Goal: Communication & Community: Participate in discussion

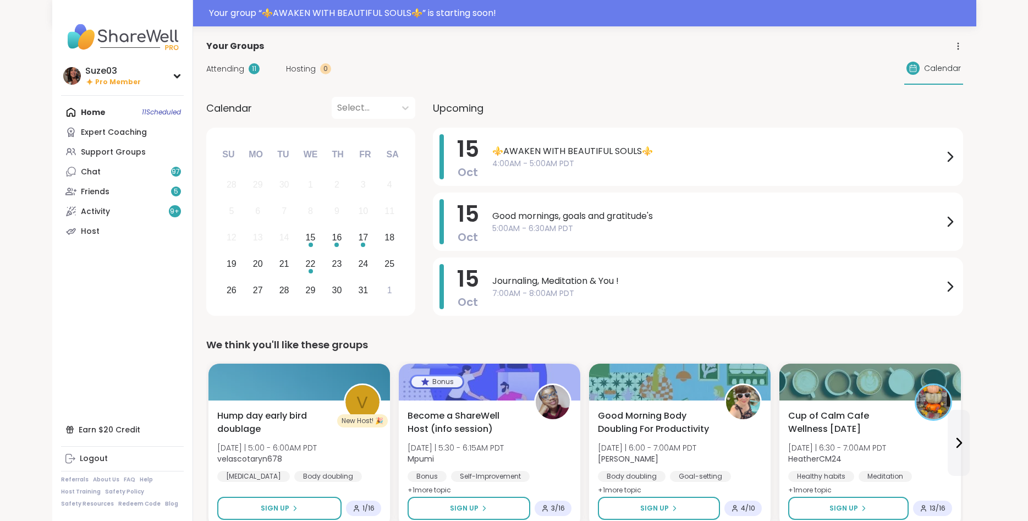
click at [495, 151] on span "⚜️AWAKEN WITH BEAUTIFUL SOULS⚜️" at bounding box center [717, 151] width 451 height 13
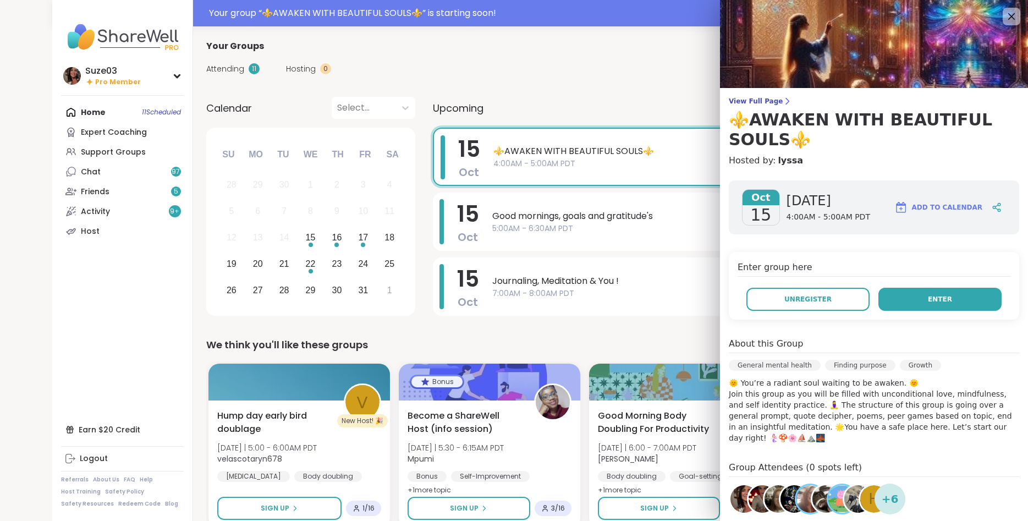
click at [908, 297] on button "Enter" at bounding box center [940, 299] width 123 height 23
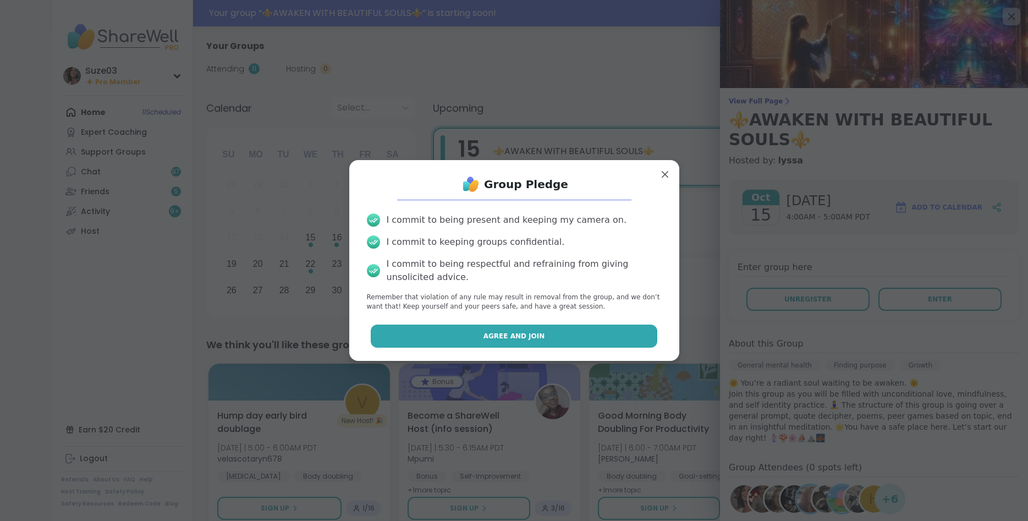
click at [598, 334] on button "Agree and Join" at bounding box center [514, 336] width 287 height 23
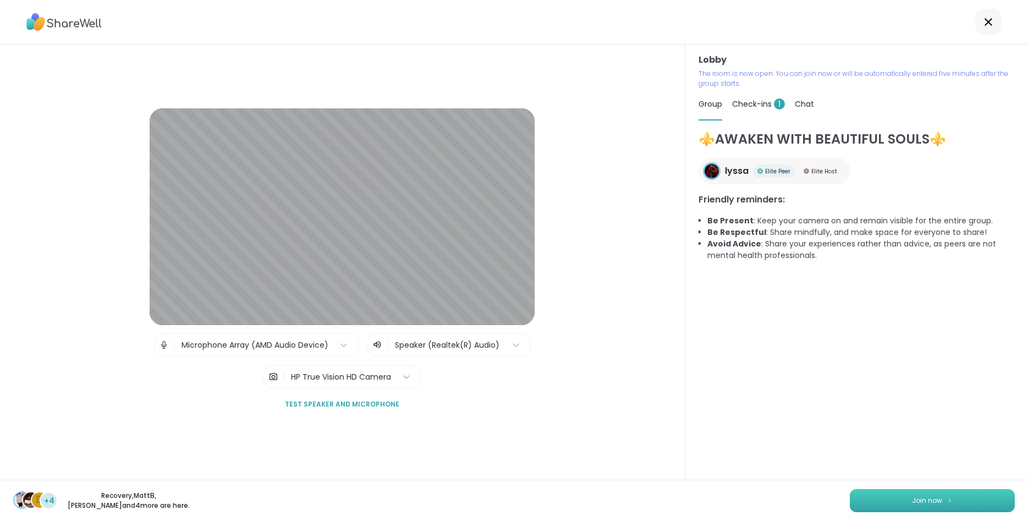
click at [933, 502] on span "Join now" at bounding box center [927, 501] width 30 height 10
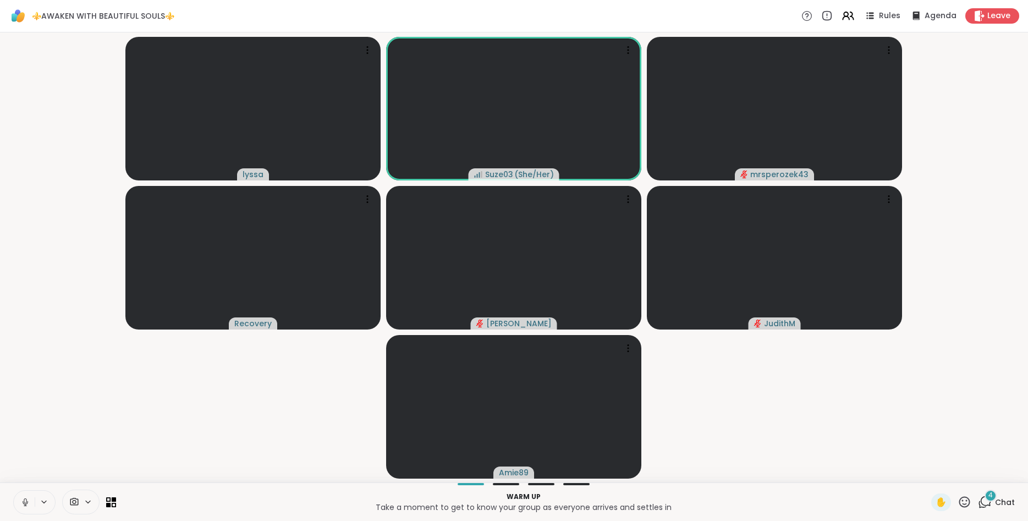
drag, startPoint x: 718, startPoint y: 437, endPoint x: 785, endPoint y: 433, distance: 67.2
click at [785, 433] on video-player-container "lyssa Suze03 ( She/Her ) mrsperozek43 Recovery Donald JudithM Amie89" at bounding box center [514, 257] width 1015 height 441
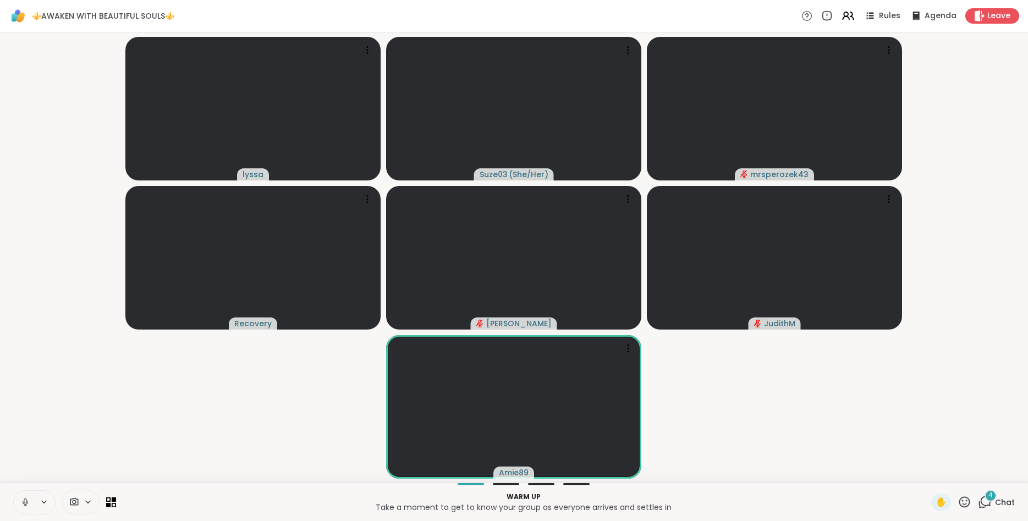
click at [922, 447] on video-player-container "lyssa Suze03 ( She/Her ) mrsperozek43 Recovery Donald JudithM Amie89" at bounding box center [514, 257] width 1015 height 441
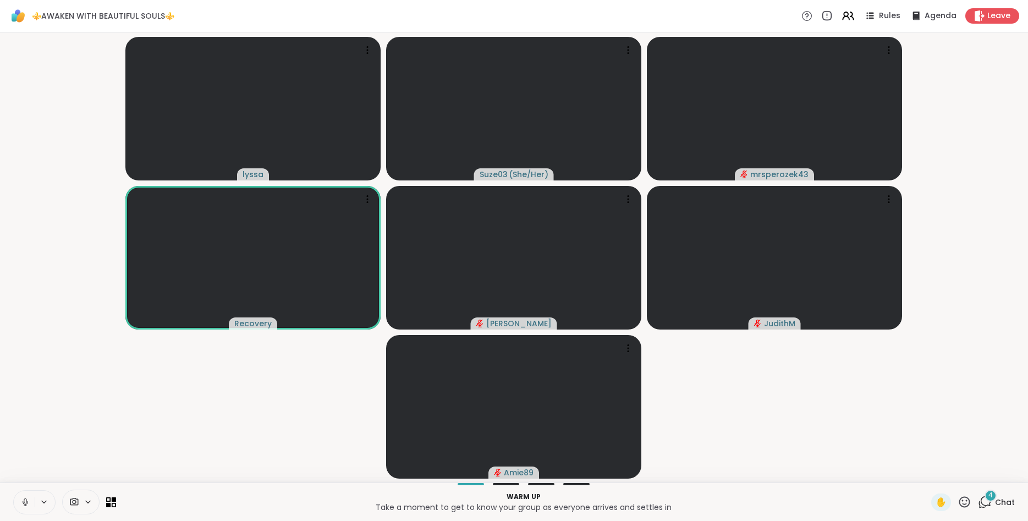
click at [683, 436] on video-player-container "lyssa Suze03 ( She/Her ) mrsperozek43 Recovery Donald JudithM Amie89" at bounding box center [514, 257] width 1015 height 441
click at [963, 501] on icon at bounding box center [965, 501] width 11 height 11
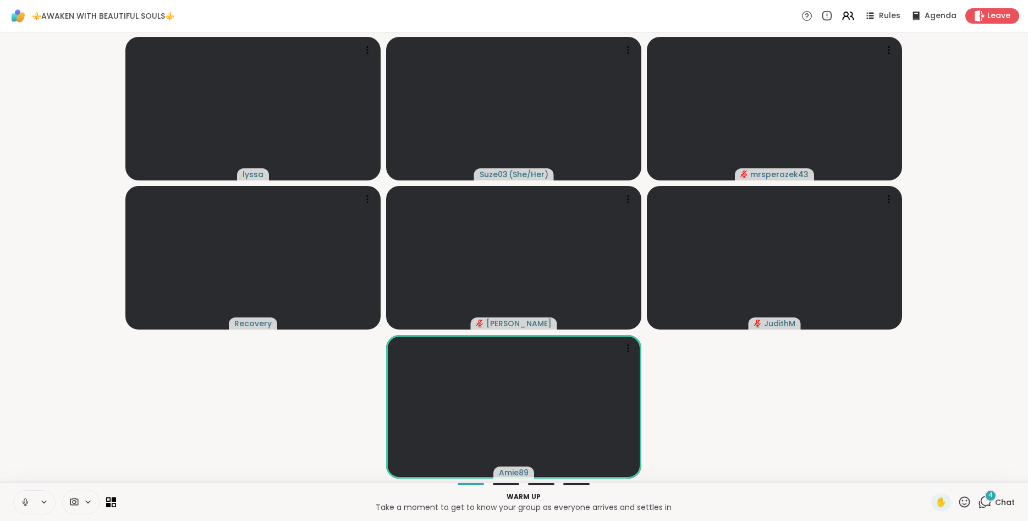
click at [851, 464] on video-player-container "lyssa Suze03 ( She/Her ) mrsperozek43 Recovery Donald JudithM Amie89" at bounding box center [514, 257] width 1015 height 441
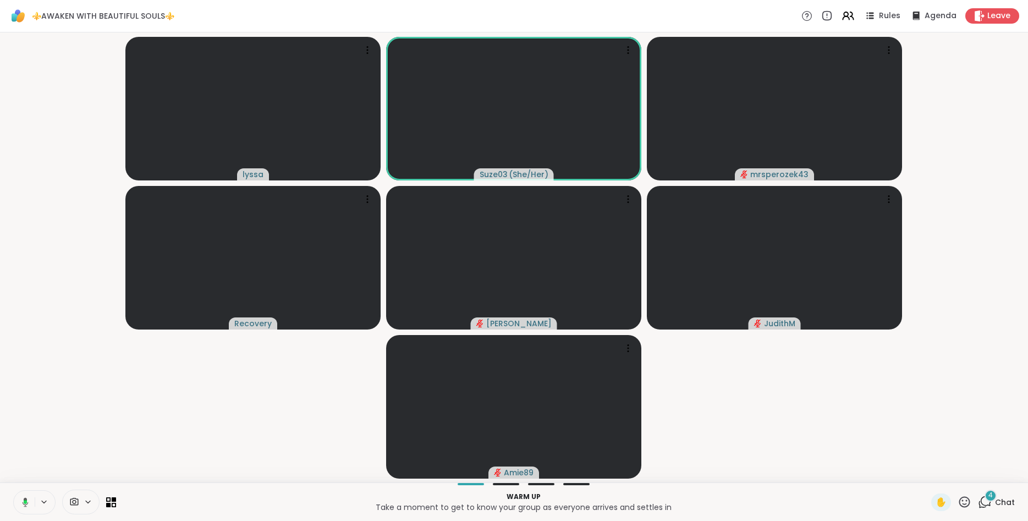
click at [789, 463] on video-player-container "lyssa Suze03 ( She/Her ) mrsperozek43 Recovery Donald JudithM Amie89" at bounding box center [514, 257] width 1015 height 441
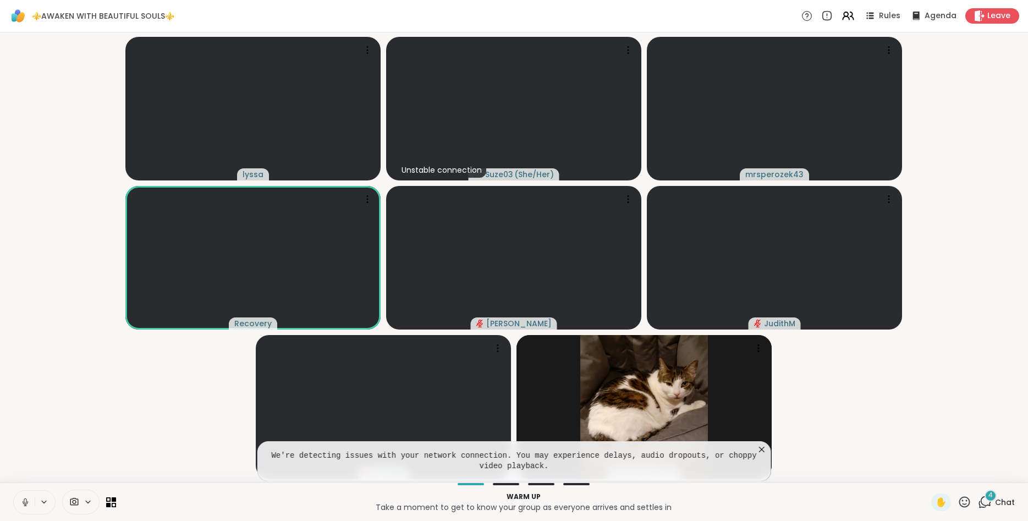
click at [967, 496] on icon at bounding box center [965, 502] width 14 height 14
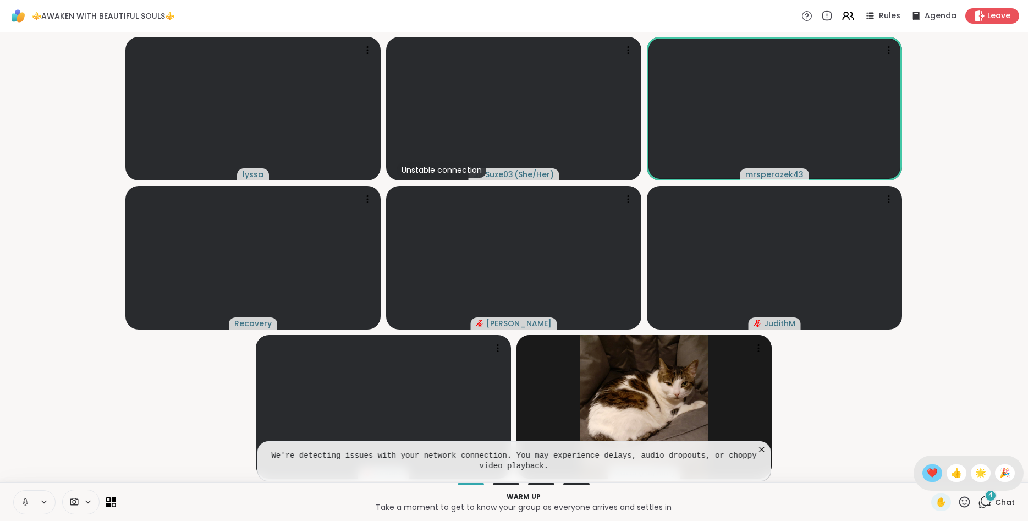
click at [933, 469] on span "❤️" at bounding box center [932, 473] width 11 height 13
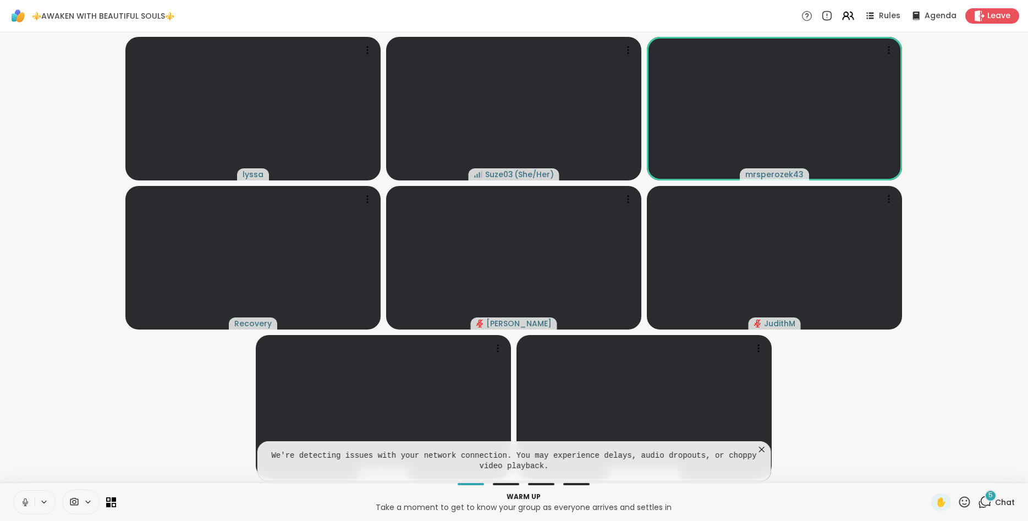
click at [23, 501] on icon at bounding box center [25, 502] width 10 height 10
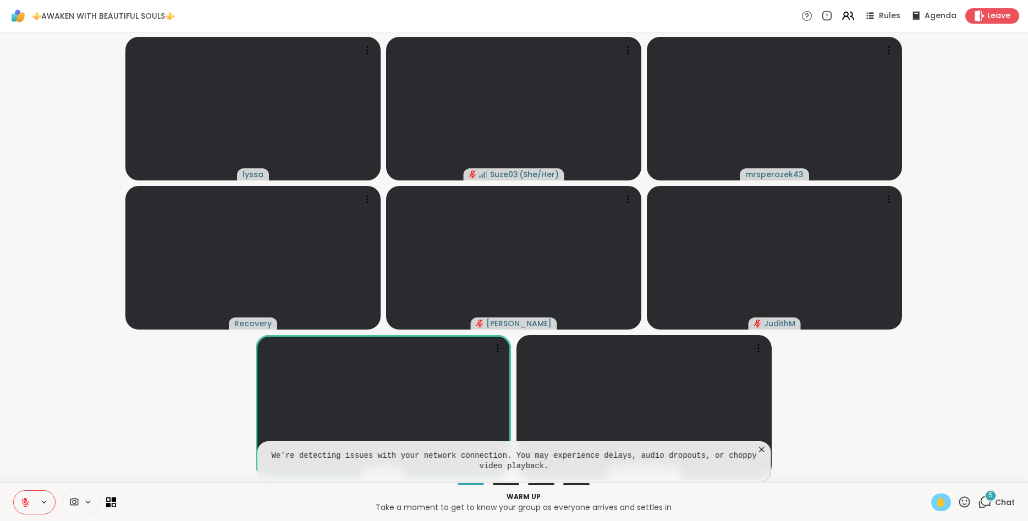
click at [940, 498] on span "✋" at bounding box center [941, 502] width 11 height 13
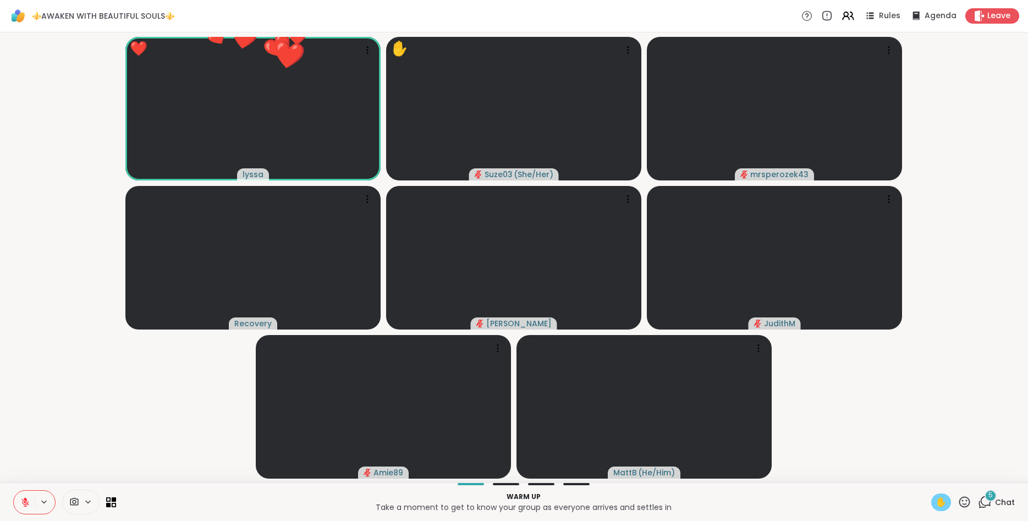
click at [841, 416] on video-player-container "❤️ lyssa ❤️ ❤️ ❤️ ❤️ ❤️ ❤️ ❤️ ❤️ ❤️ ❤️ ❤️ ❤️ ❤️ ❤️ ❤️ ❤️ ❤️ ❤️ ❤️ ❤️ ❤️ ✋ Suze0…" at bounding box center [514, 257] width 1015 height 441
click at [853, 457] on video-player-container "lyssa ✋ Suze03 ( She/Her ) mrsperozek43 Recovery Donald JudithM Amie89 MattB ( …" at bounding box center [514, 257] width 1015 height 441
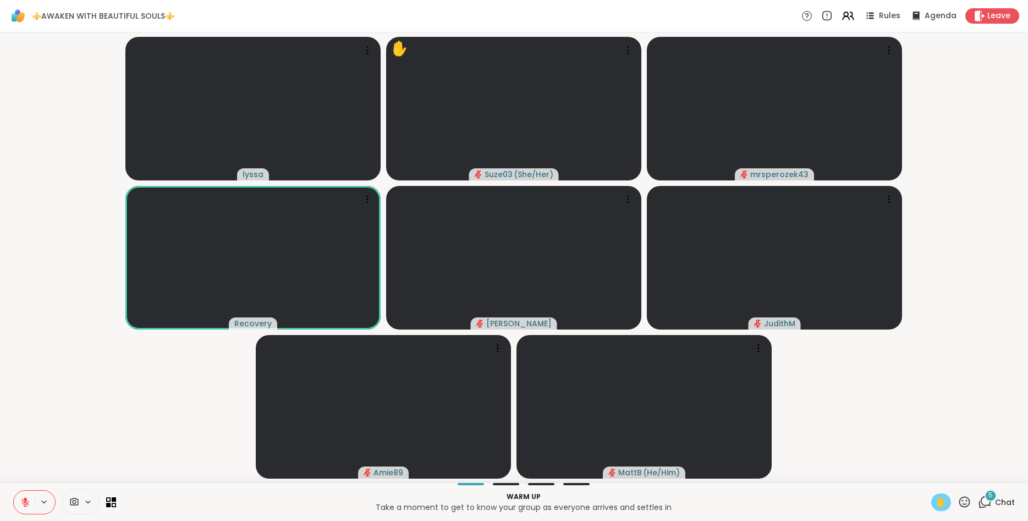
click at [934, 498] on div "✋" at bounding box center [941, 503] width 20 height 18
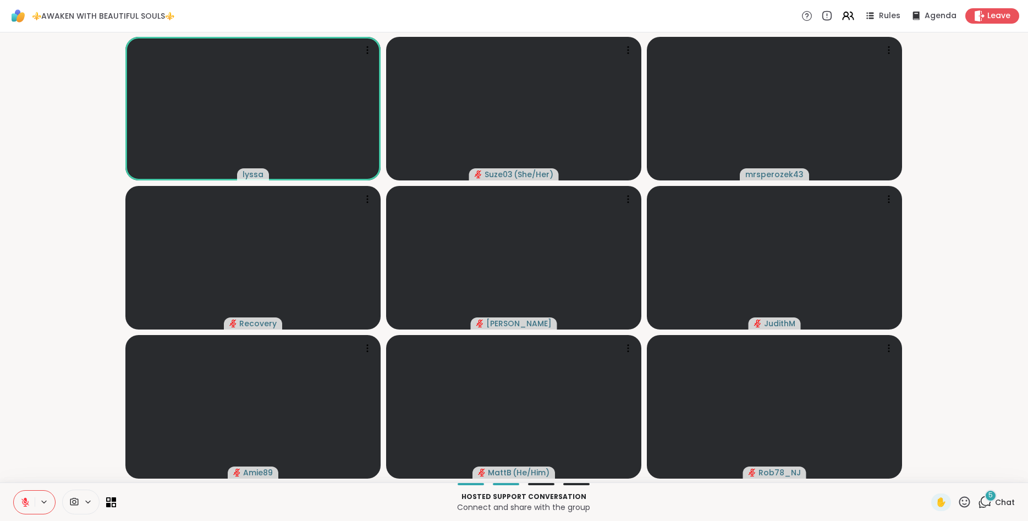
click at [967, 502] on icon at bounding box center [965, 502] width 14 height 14
click at [932, 473] on span "❤️" at bounding box center [932, 473] width 11 height 13
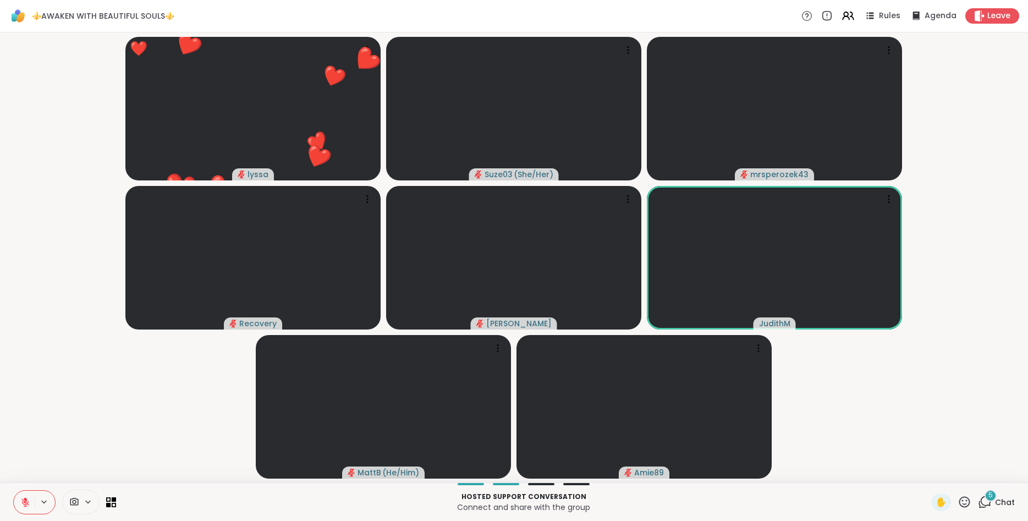
click at [962, 504] on icon at bounding box center [965, 502] width 14 height 14
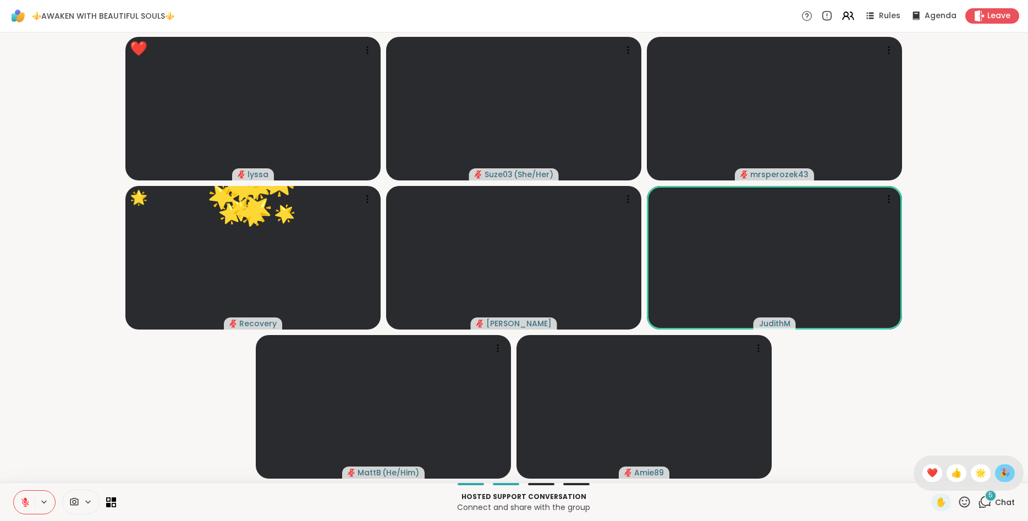
click at [1010, 477] on span "🎉" at bounding box center [1005, 473] width 11 height 13
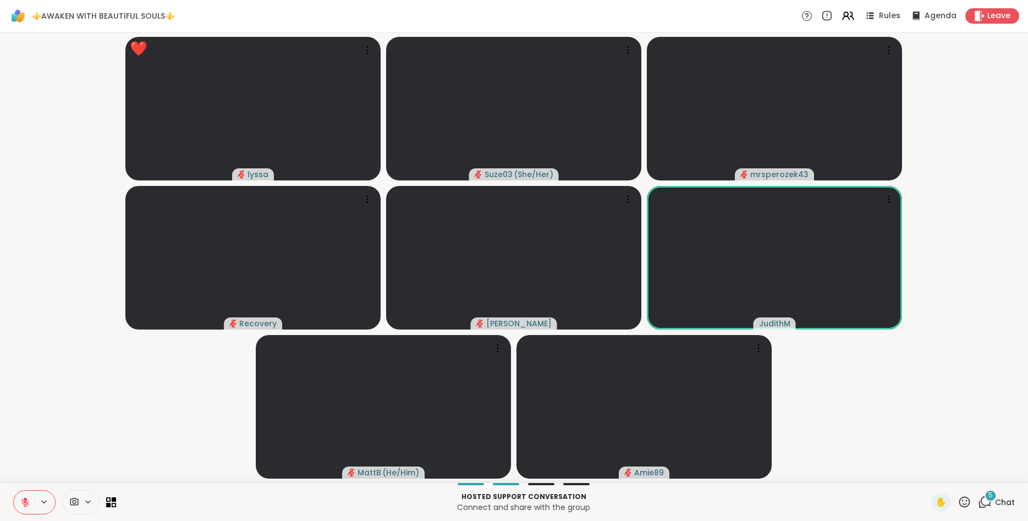
click at [968, 502] on icon at bounding box center [965, 502] width 14 height 14
click at [1002, 467] on span "🎉" at bounding box center [1005, 473] width 11 height 13
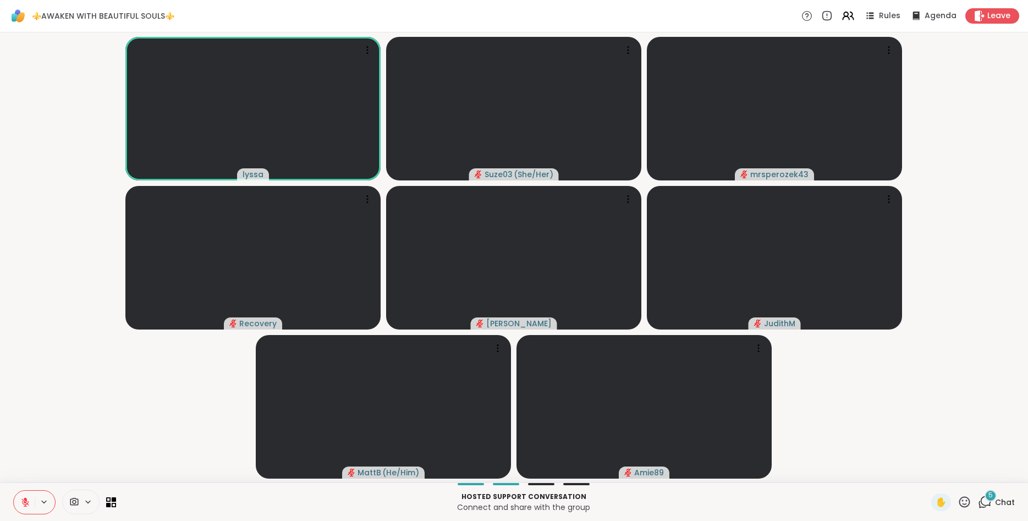
click at [26, 500] on icon at bounding box center [25, 499] width 3 height 4
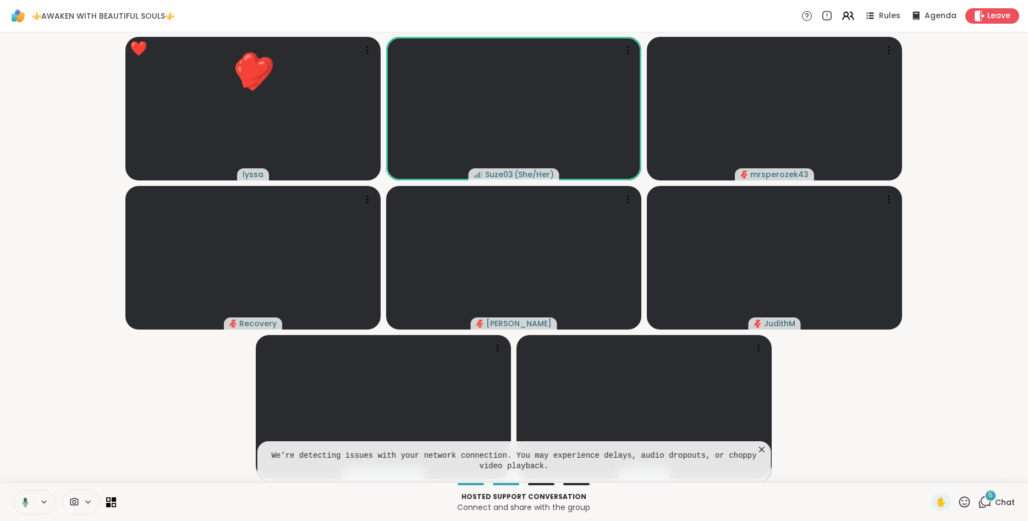
click at [761, 449] on icon at bounding box center [762, 449] width 11 height 11
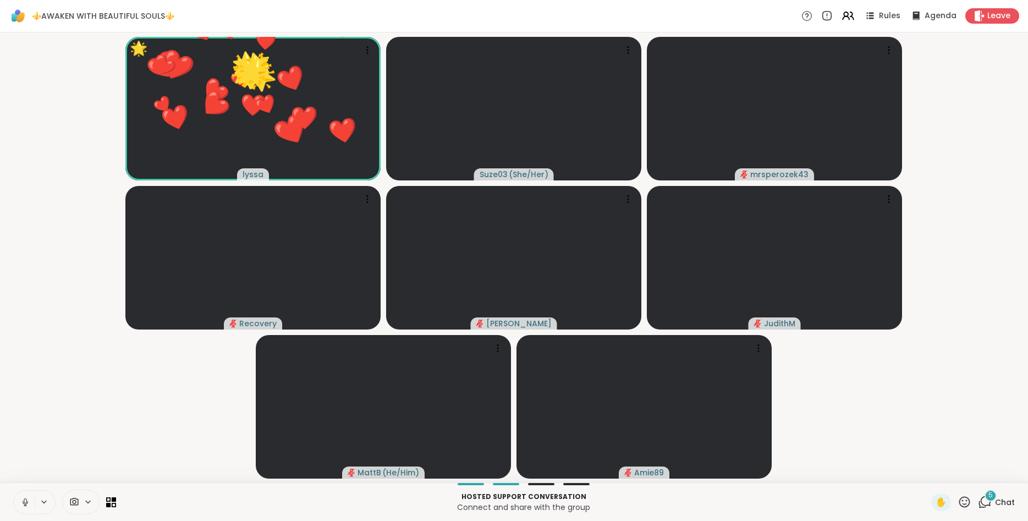
click at [30, 494] on button at bounding box center [24, 502] width 21 height 23
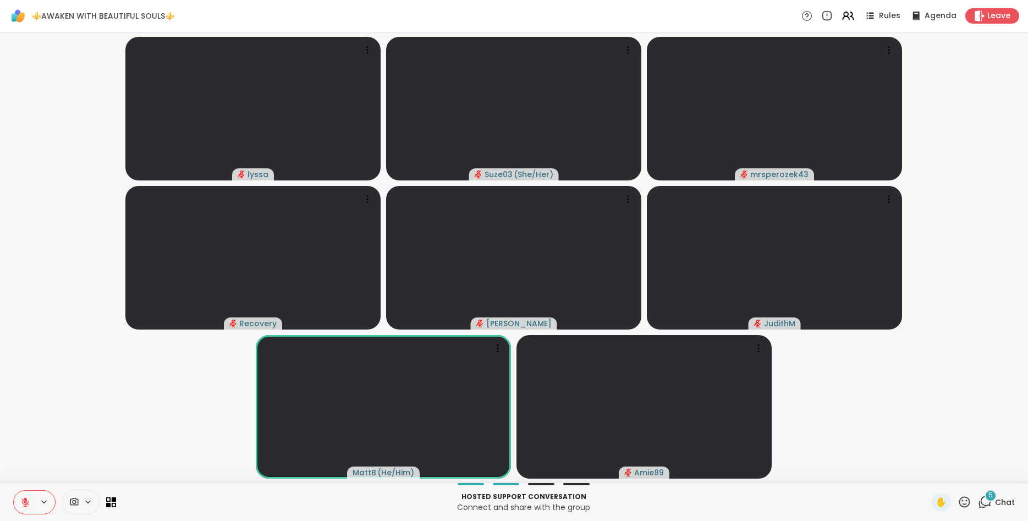
click at [967, 498] on icon at bounding box center [965, 501] width 11 height 11
click at [930, 472] on span "❤️" at bounding box center [932, 473] width 11 height 13
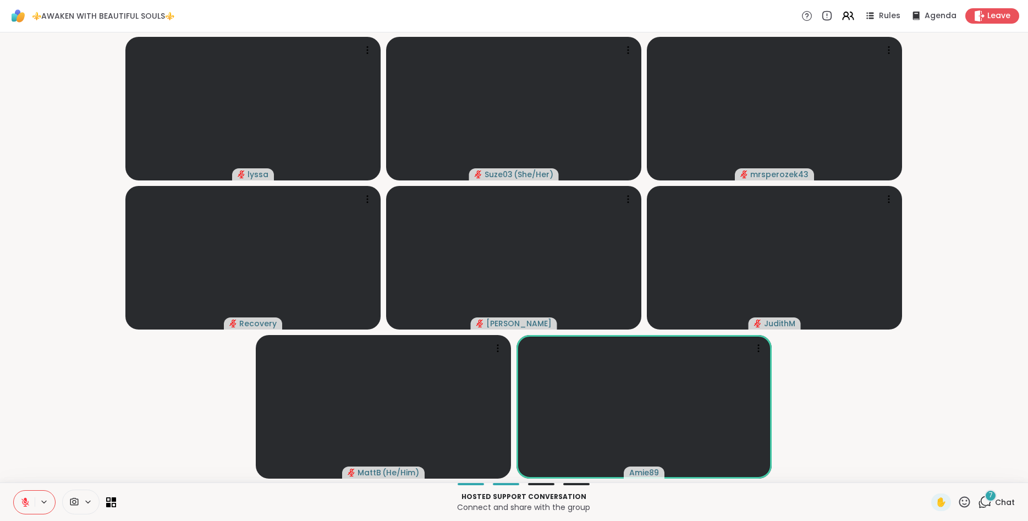
click at [989, 501] on icon at bounding box center [985, 502] width 14 height 14
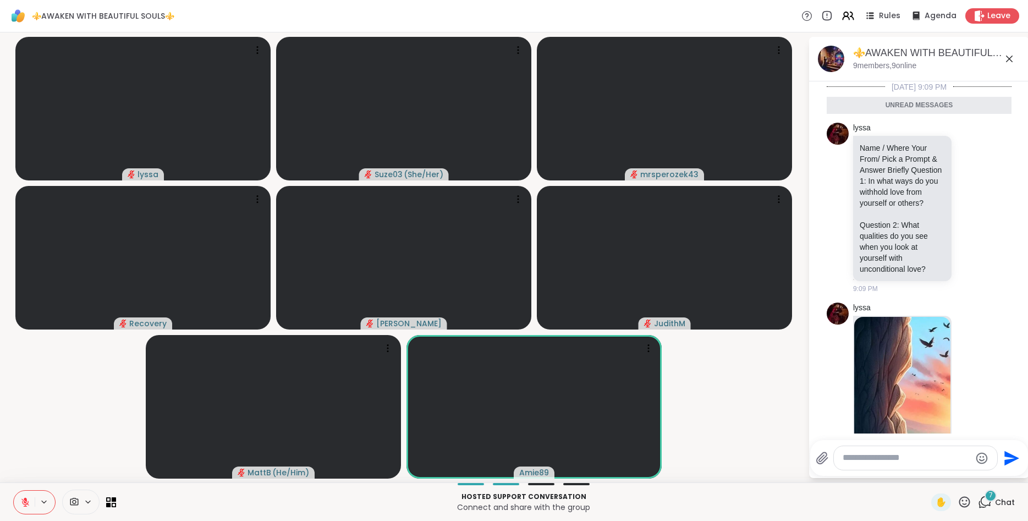
scroll to position [1257, 0]
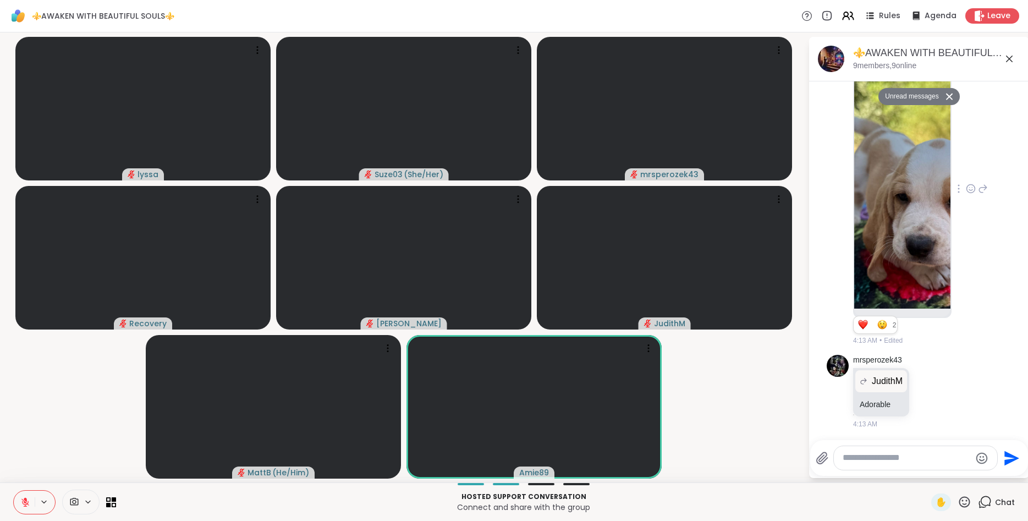
click at [928, 264] on img at bounding box center [902, 178] width 96 height 262
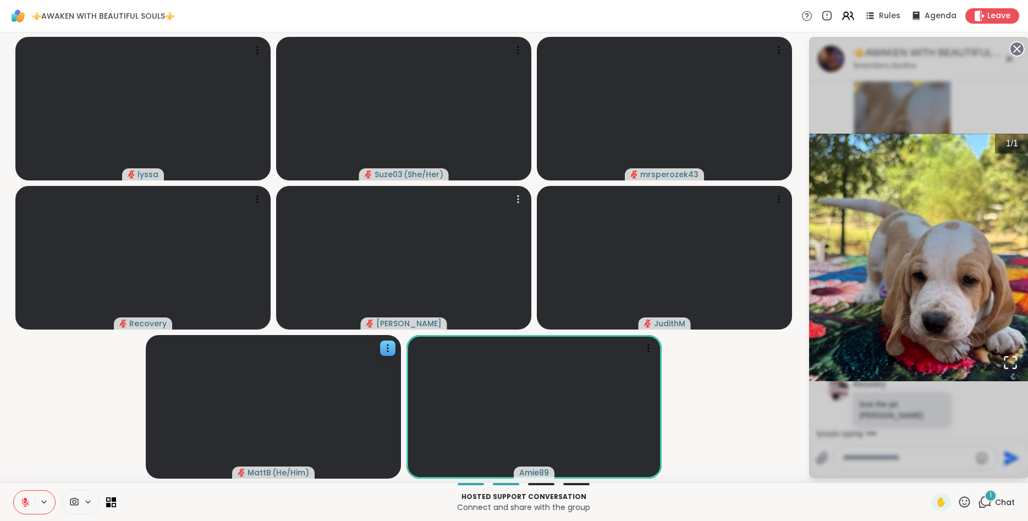
scroll to position [1383, 0]
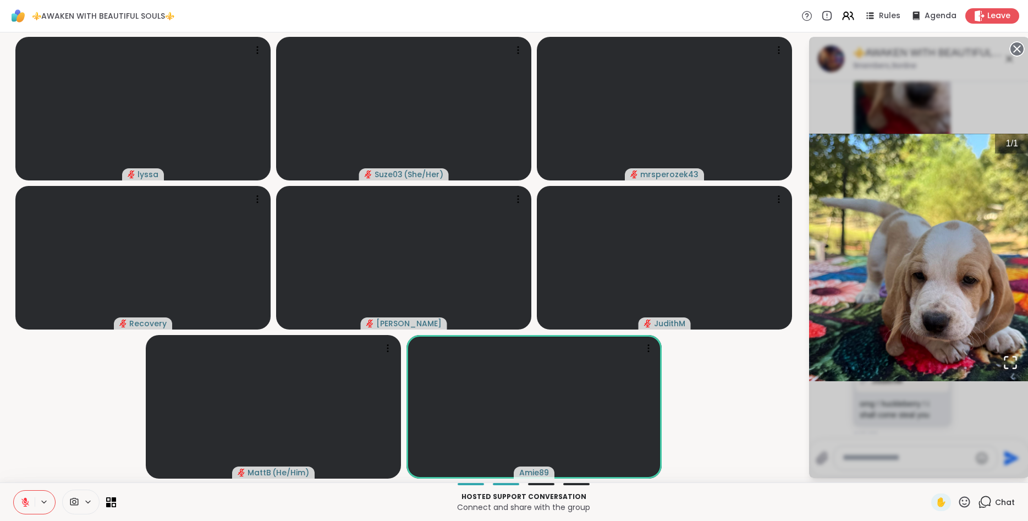
click at [702, 432] on video-player-container "lyssa Suze03 ( She/Her ) mrsperozek43 Recovery [PERSON_NAME] ( He/Him ) Amie89" at bounding box center [404, 257] width 795 height 441
click at [1017, 48] on icon at bounding box center [1017, 48] width 15 height 15
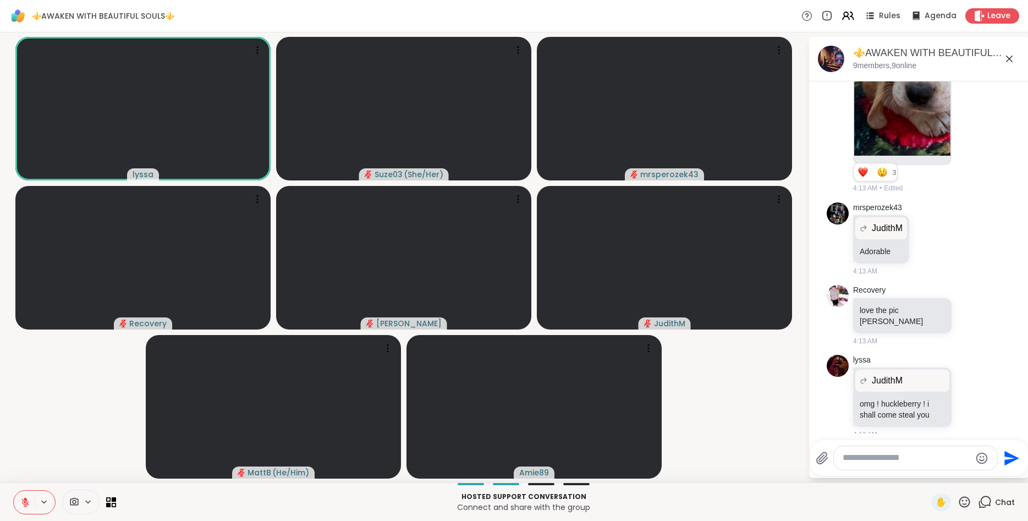
click at [967, 503] on icon at bounding box center [965, 502] width 14 height 14
click at [954, 473] on span "👍" at bounding box center [956, 473] width 11 height 13
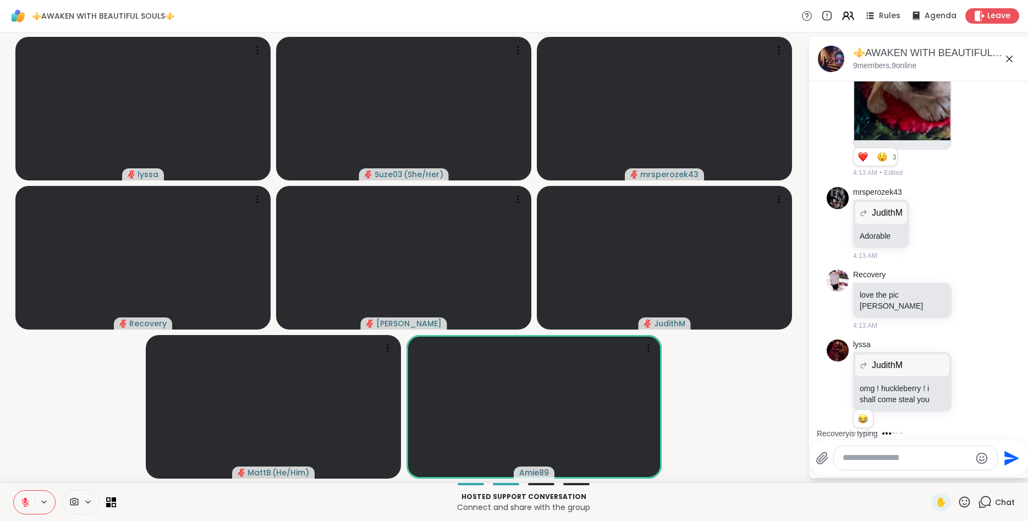
scroll to position [1468, 0]
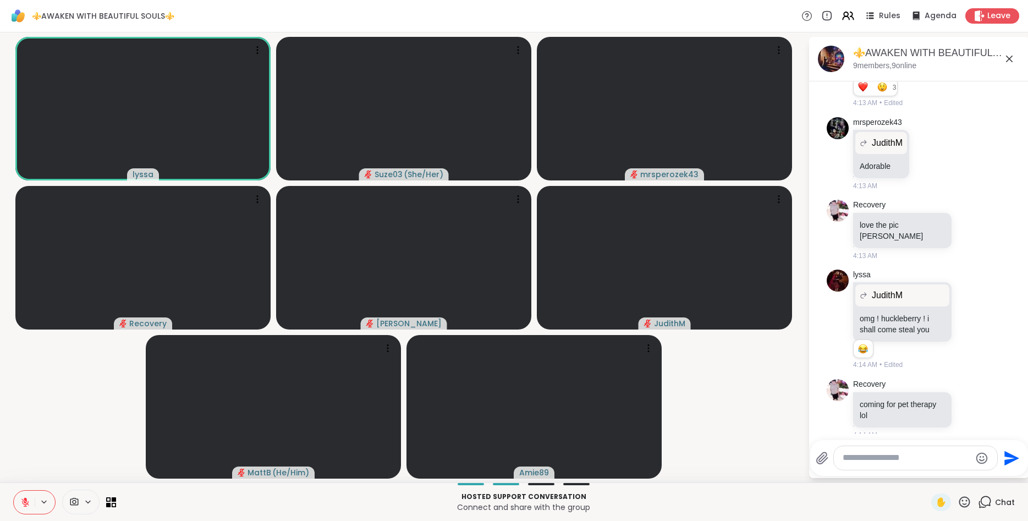
click at [971, 506] on icon at bounding box center [965, 502] width 14 height 14
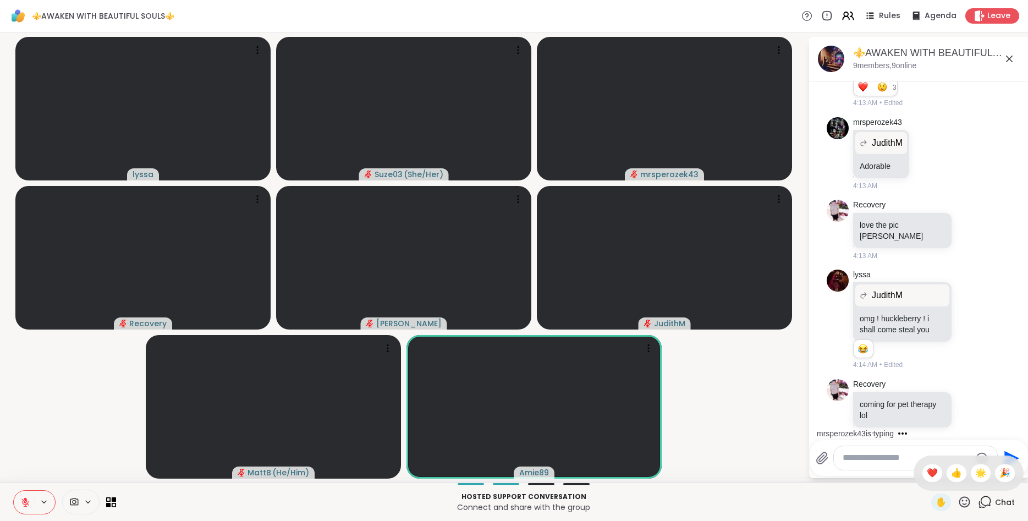
click at [969, 501] on icon at bounding box center [965, 502] width 14 height 14
click at [930, 474] on span "❤️" at bounding box center [932, 473] width 11 height 13
click at [1012, 61] on icon at bounding box center [1009, 59] width 7 height 7
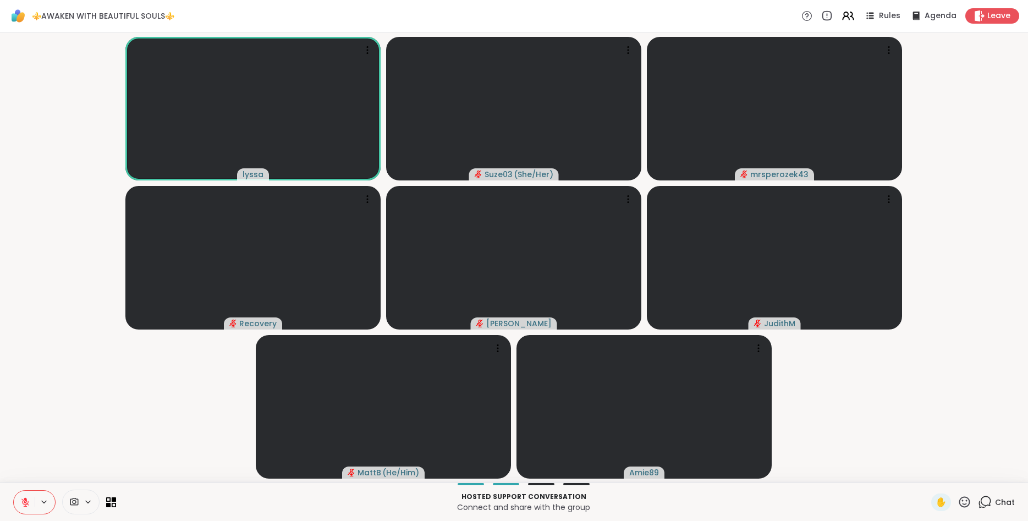
click at [965, 501] on icon at bounding box center [965, 502] width 14 height 14
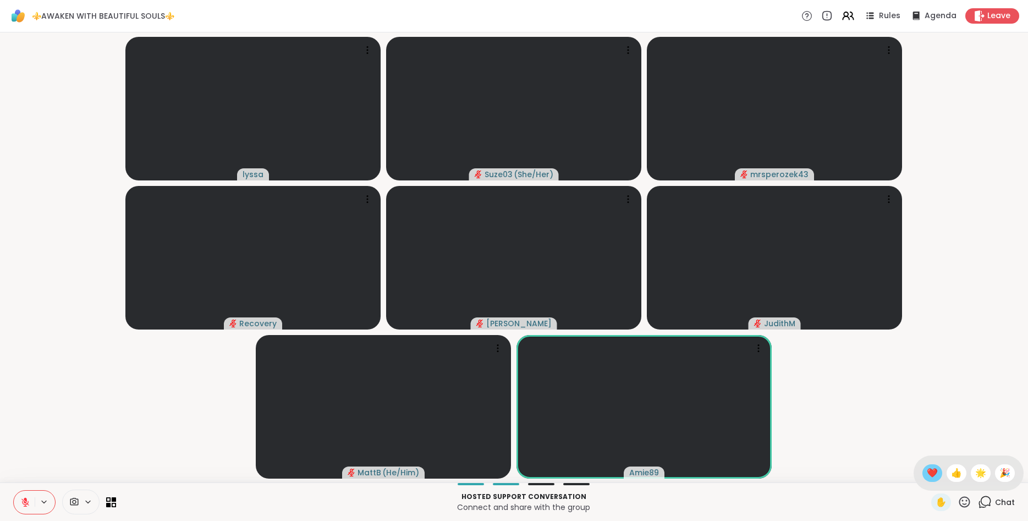
click at [927, 469] on span "❤️" at bounding box center [932, 473] width 11 height 13
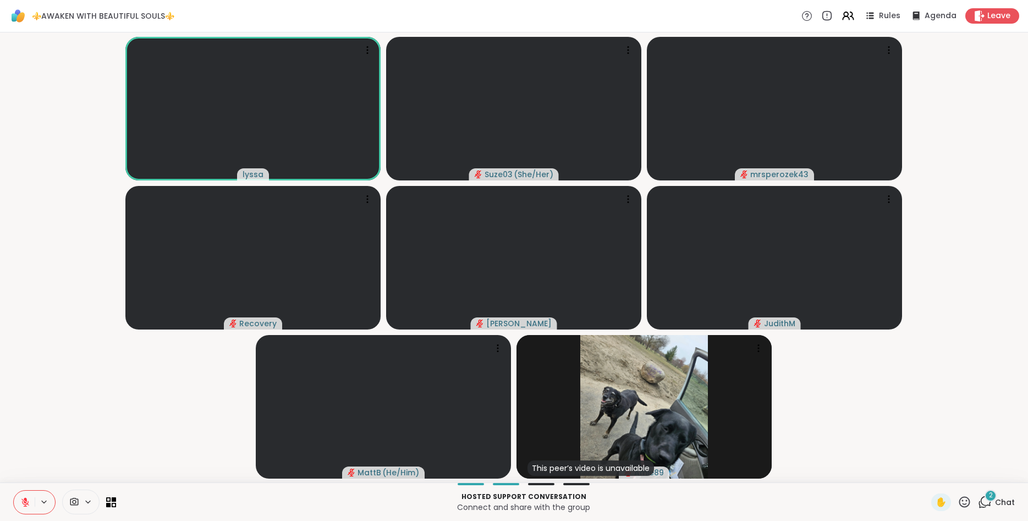
click at [968, 503] on icon at bounding box center [965, 502] width 14 height 14
click at [977, 469] on span "🌟" at bounding box center [980, 473] width 11 height 13
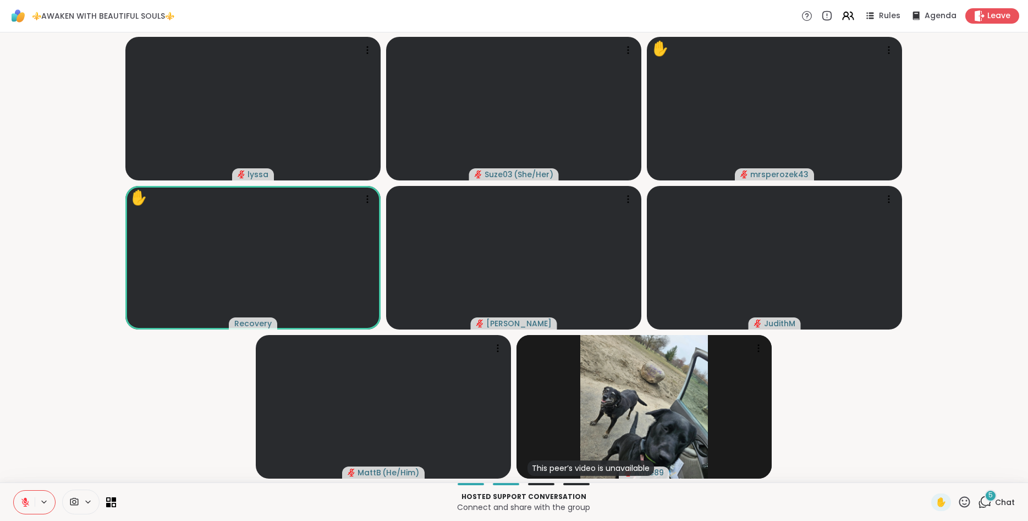
click at [968, 498] on icon at bounding box center [965, 502] width 14 height 14
click at [882, 413] on video-player-container "lyssa Suze03 ( She/Her ) ✋ mrsperozek43 ✋ Recovery [PERSON_NAME] ( He/Him ) Thi…" at bounding box center [514, 257] width 1015 height 441
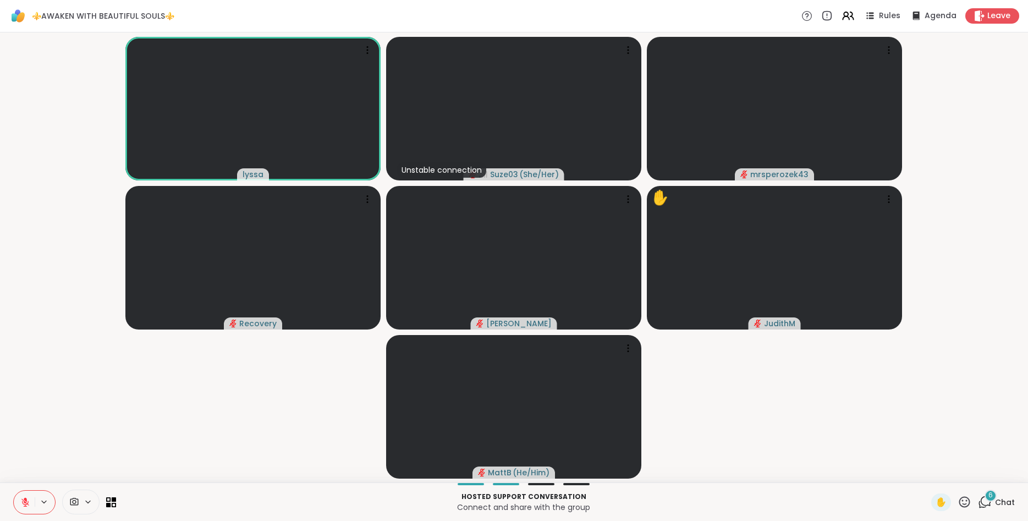
click at [987, 497] on div "6" at bounding box center [991, 496] width 12 height 12
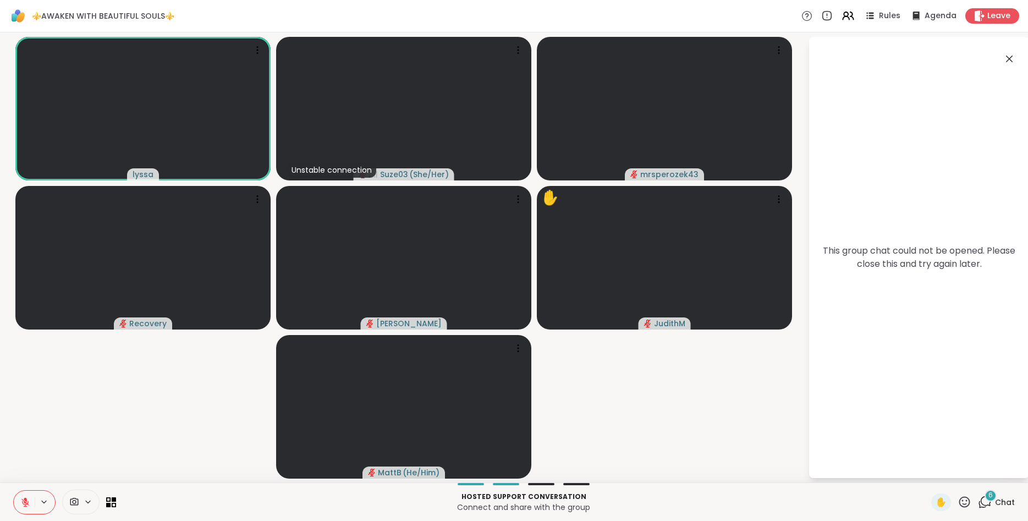
click at [1011, 61] on icon at bounding box center [1009, 59] width 7 height 7
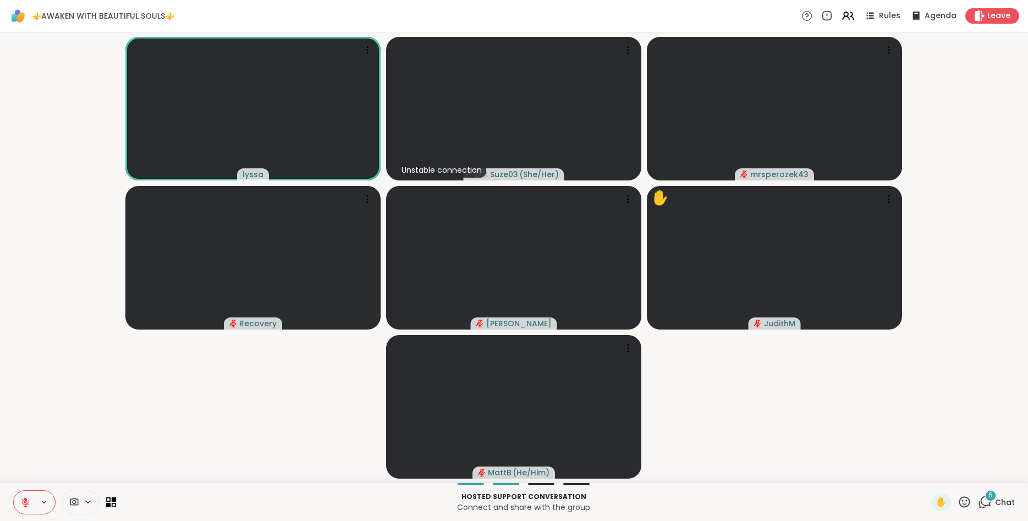
click at [985, 496] on icon at bounding box center [986, 501] width 10 height 10
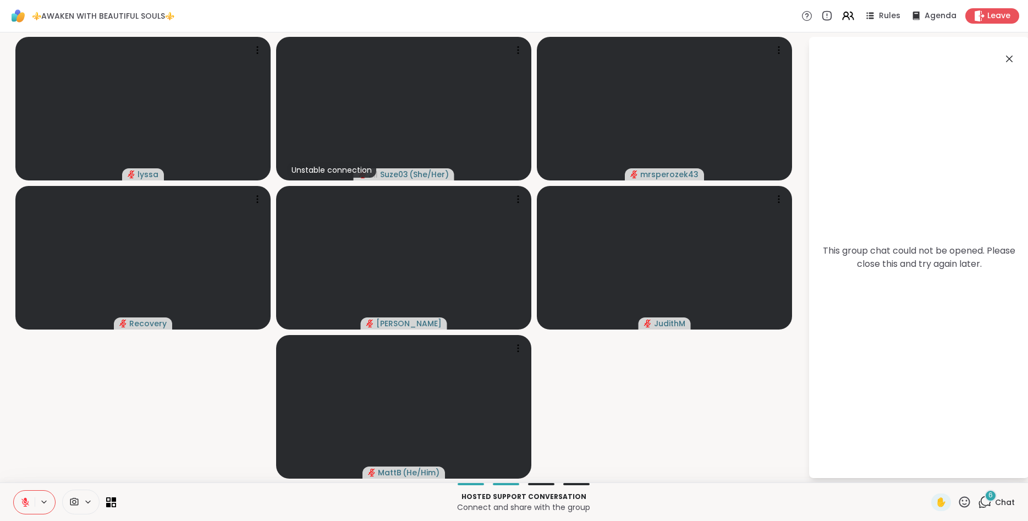
click at [1012, 63] on icon at bounding box center [1009, 58] width 13 height 13
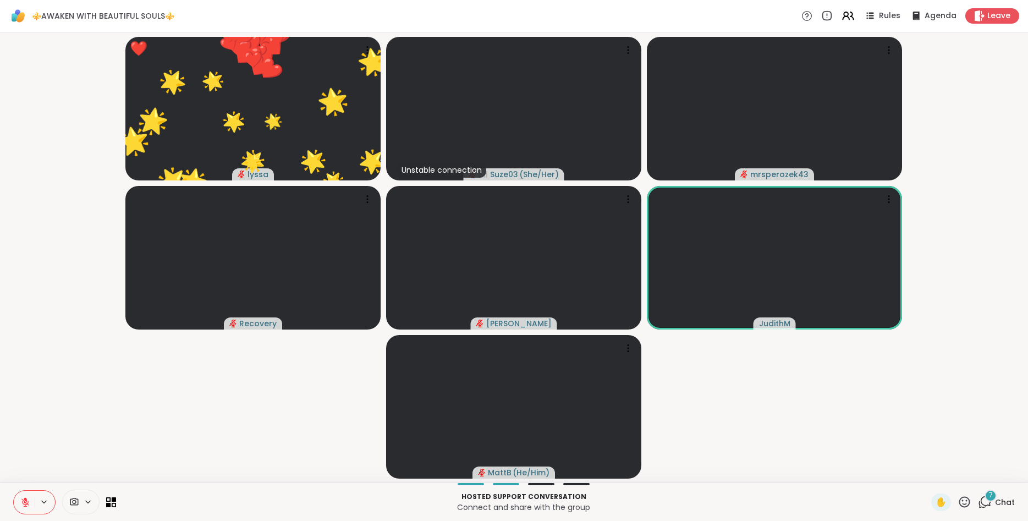
click at [989, 503] on icon at bounding box center [985, 502] width 14 height 14
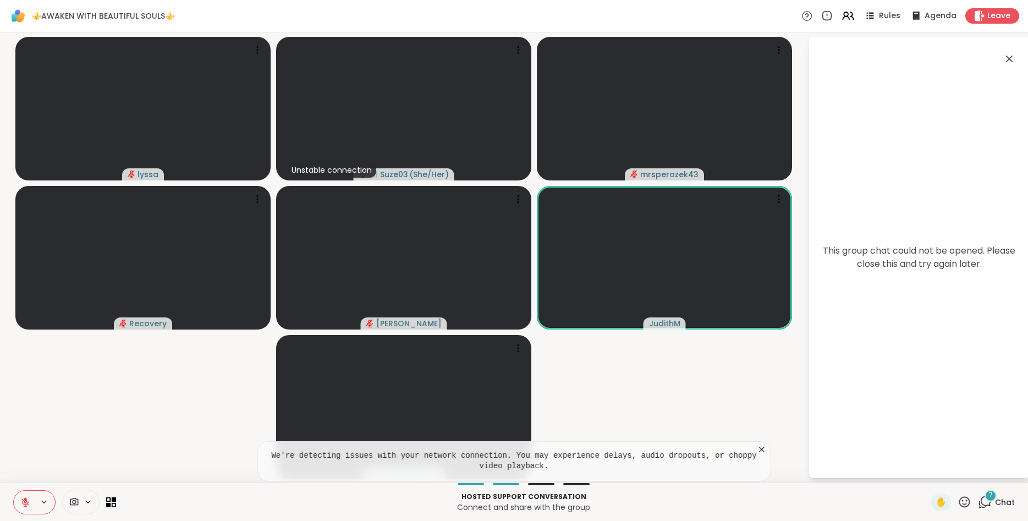
click at [1010, 58] on icon at bounding box center [1009, 59] width 7 height 7
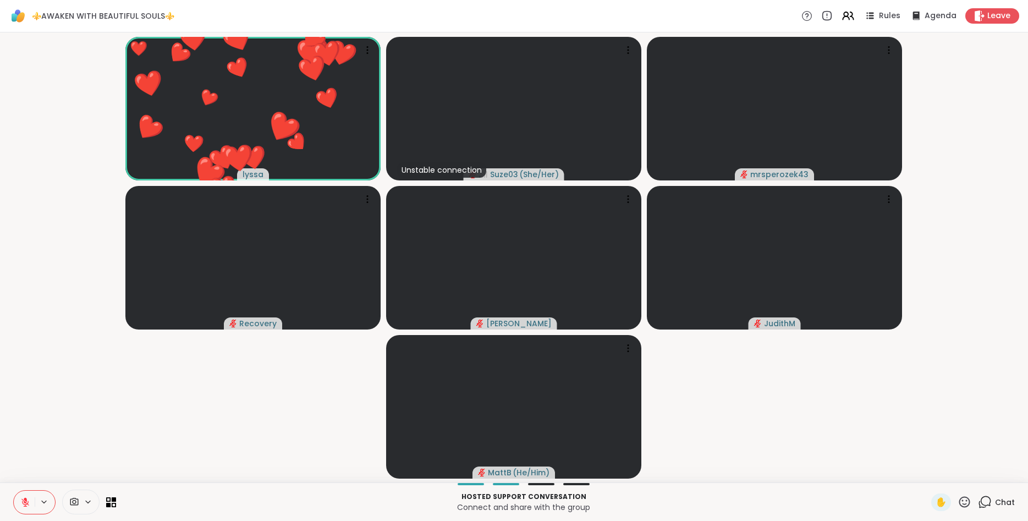
click at [963, 498] on icon at bounding box center [965, 502] width 14 height 14
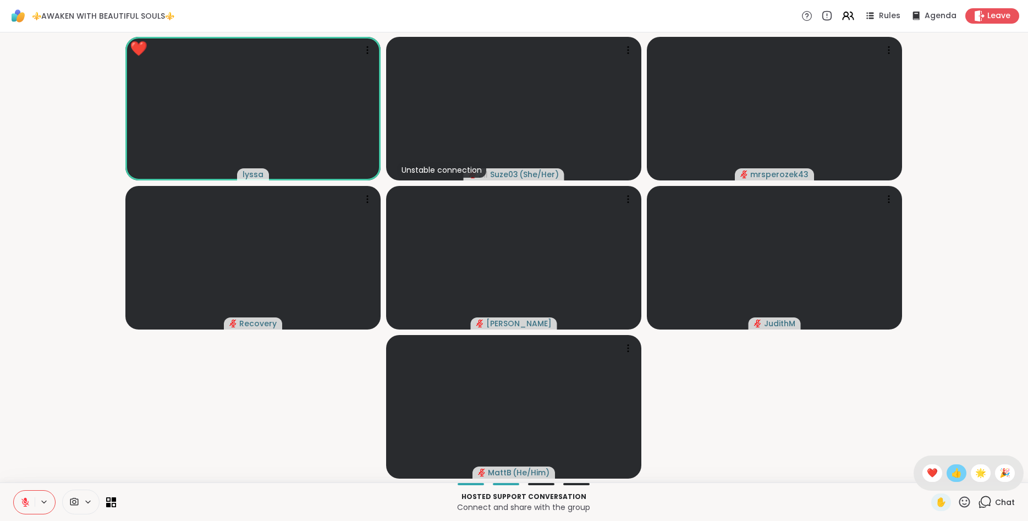
click at [954, 474] on span "👍" at bounding box center [956, 473] width 11 height 13
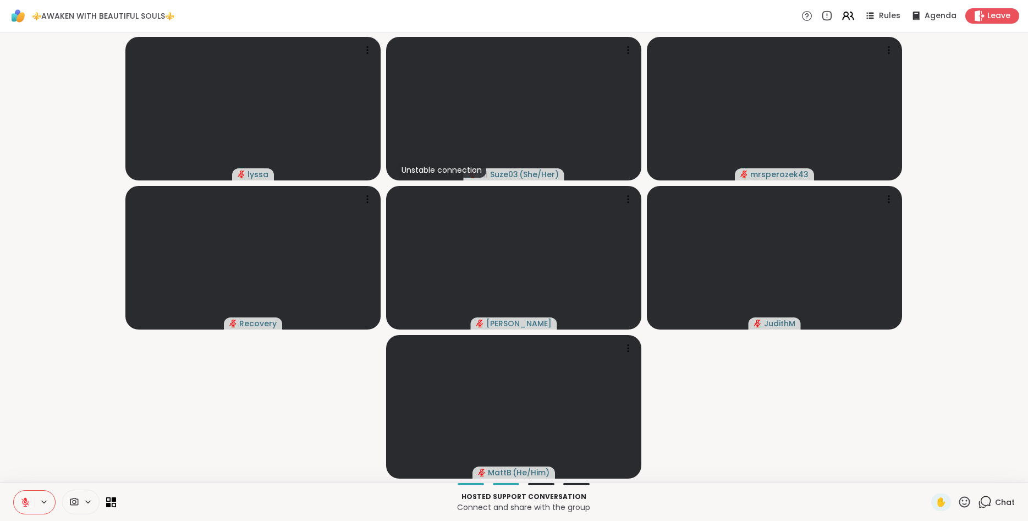
click at [28, 505] on icon at bounding box center [25, 502] width 10 height 10
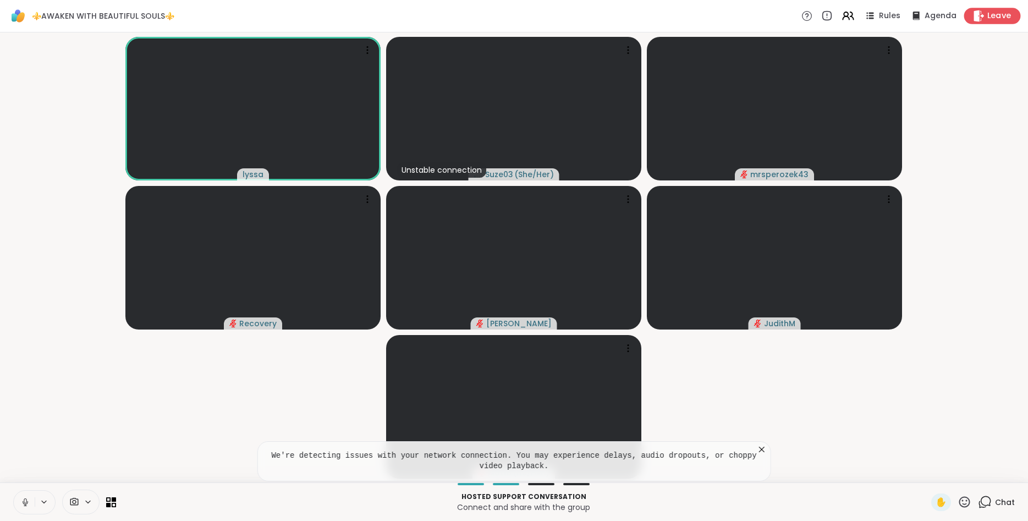
click at [989, 19] on span "Leave" at bounding box center [1000, 16] width 24 height 12
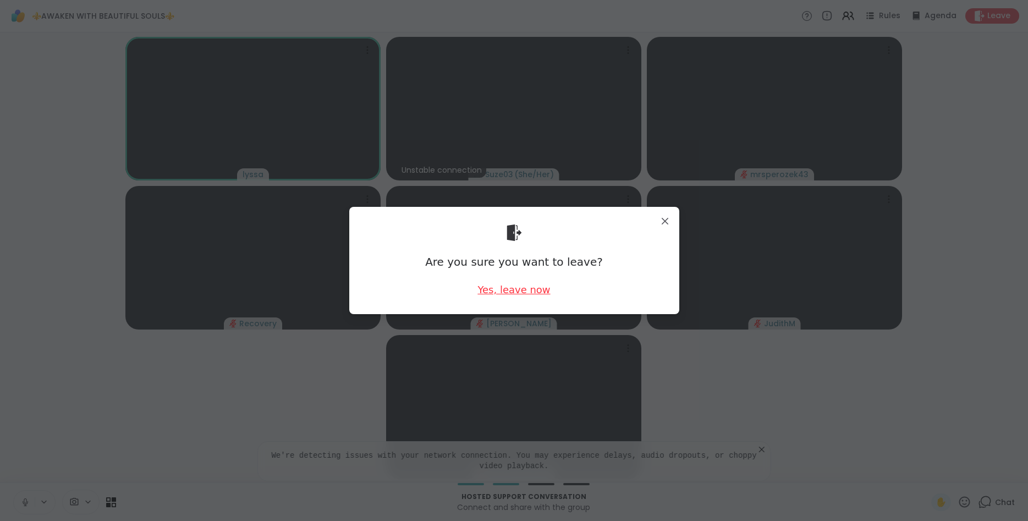
click at [529, 287] on div "Yes, leave now" at bounding box center [514, 290] width 73 height 14
